Goal: Information Seeking & Learning: Learn about a topic

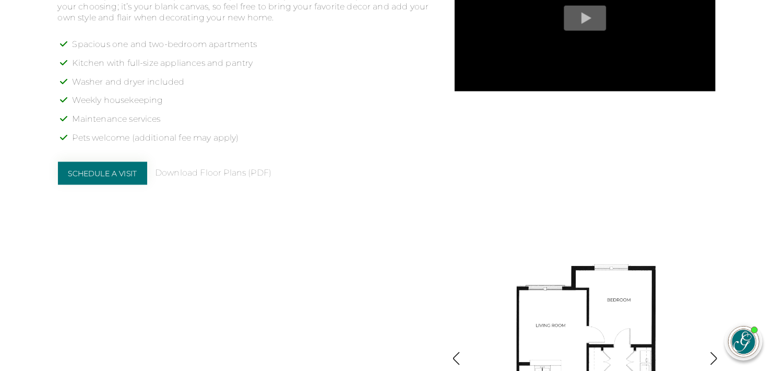
scroll to position [887, 0]
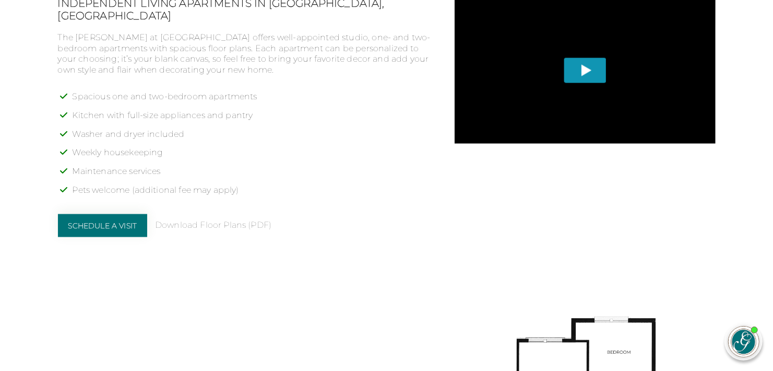
click at [595, 68] on span "Play" at bounding box center [585, 69] width 42 height 25
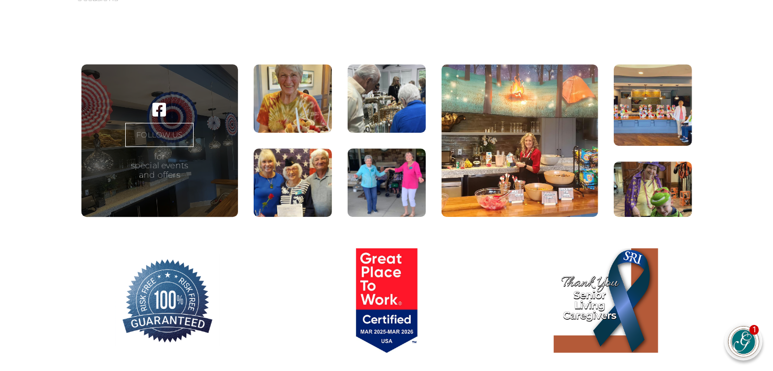
scroll to position [1774, 0]
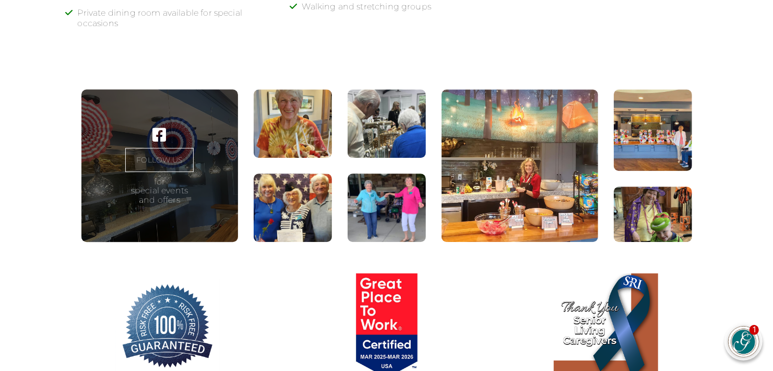
click at [314, 145] on figure at bounding box center [293, 123] width 78 height 68
click at [317, 142] on figure at bounding box center [293, 123] width 78 height 68
click at [375, 125] on figure at bounding box center [387, 123] width 78 height 68
click at [374, 127] on figure at bounding box center [387, 123] width 78 height 68
click at [372, 231] on figure at bounding box center [387, 207] width 78 height 68
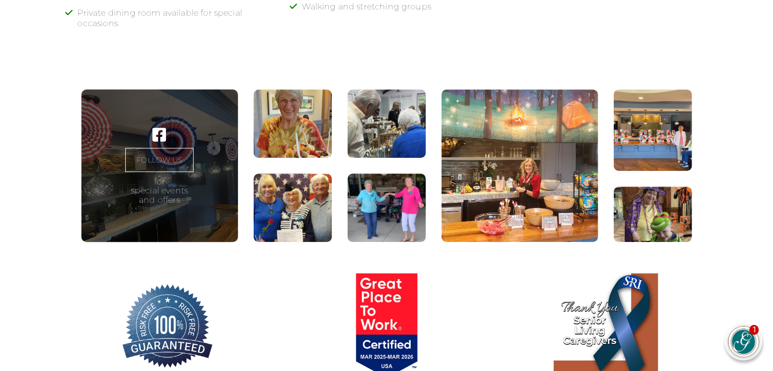
click at [373, 230] on figure at bounding box center [387, 207] width 78 height 68
click at [373, 228] on figure at bounding box center [387, 207] width 78 height 68
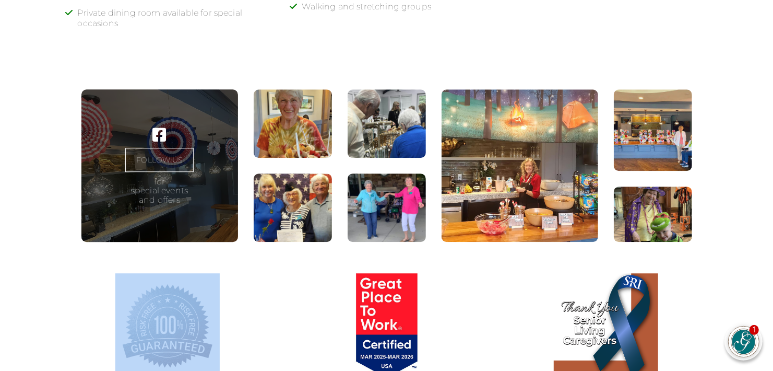
click at [373, 228] on figure at bounding box center [387, 207] width 78 height 68
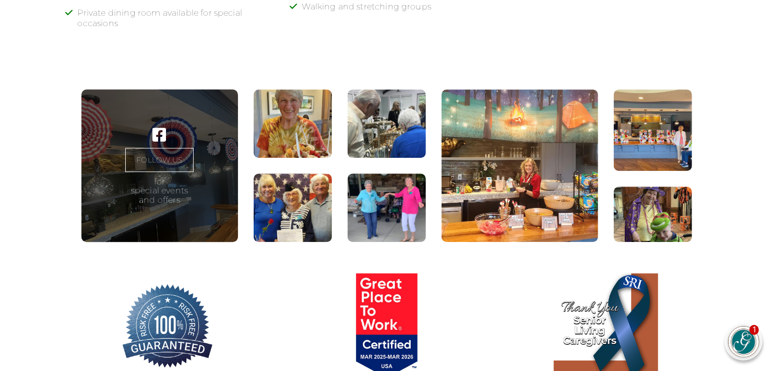
click at [525, 163] on figure at bounding box center [520, 165] width 157 height 152
click at [159, 160] on link "FOLLOW US" at bounding box center [159, 160] width 68 height 24
